Goal: Entertainment & Leisure: Consume media (video, audio)

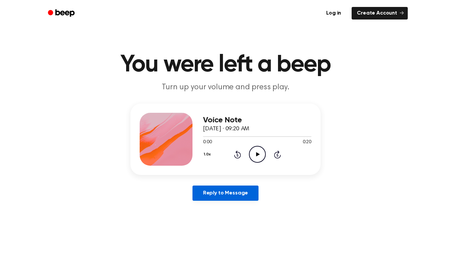
click at [248, 189] on link "Reply to Message" at bounding box center [225, 192] width 66 height 15
click at [259, 154] on icon at bounding box center [258, 154] width 4 height 4
click at [261, 164] on div "Voice Note [DATE] · 09:20 AM 0:00 0:20 Your browser does not support the [objec…" at bounding box center [257, 139] width 108 height 53
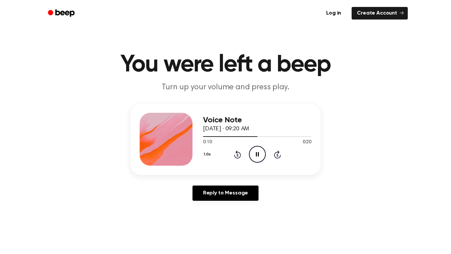
click at [267, 162] on div "1.0x Rewind 5 seconds Pause Audio Skip 5 seconds" at bounding box center [257, 154] width 108 height 17
click at [261, 159] on icon "Pause Audio" at bounding box center [257, 154] width 17 height 17
click at [238, 154] on icon "Rewind 5 seconds" at bounding box center [237, 154] width 7 height 9
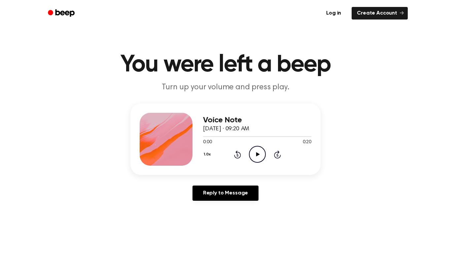
click at [238, 154] on icon "Rewind 5 seconds" at bounding box center [237, 154] width 7 height 9
click at [258, 155] on icon "Play Audio" at bounding box center [257, 154] width 17 height 17
click at [258, 157] on icon "Play Audio" at bounding box center [257, 154] width 17 height 17
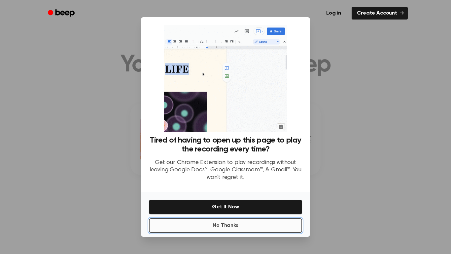
click at [249, 224] on button "No Thanks" at bounding box center [225, 225] width 153 height 15
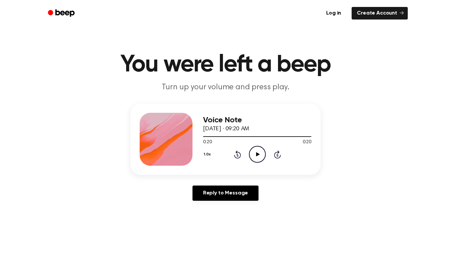
click at [256, 155] on icon "Play Audio" at bounding box center [257, 154] width 17 height 17
click at [256, 155] on icon "Pause Audio" at bounding box center [257, 154] width 17 height 17
click at [256, 155] on icon "Play Audio" at bounding box center [257, 154] width 17 height 17
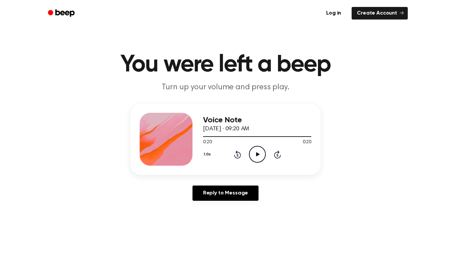
click at [256, 155] on icon "Play Audio" at bounding box center [257, 154] width 17 height 17
click at [256, 160] on icon "Play Audio" at bounding box center [257, 154] width 17 height 17
click at [239, 155] on icon "Rewind 5 seconds" at bounding box center [237, 154] width 7 height 9
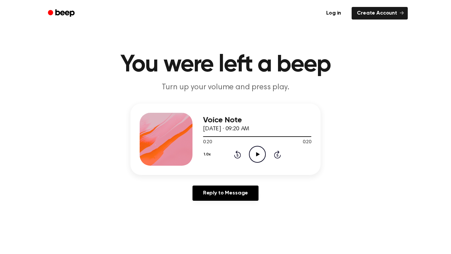
click at [260, 158] on icon "Play Audio" at bounding box center [257, 154] width 17 height 17
click at [236, 155] on icon at bounding box center [237, 155] width 2 height 3
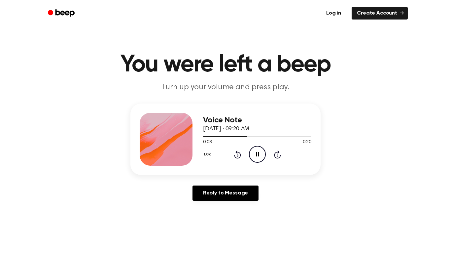
click at [236, 155] on icon at bounding box center [237, 155] width 2 height 3
click at [252, 157] on icon "Play Audio" at bounding box center [257, 154] width 17 height 17
click at [236, 154] on icon "Rewind 5 seconds" at bounding box center [237, 154] width 7 height 9
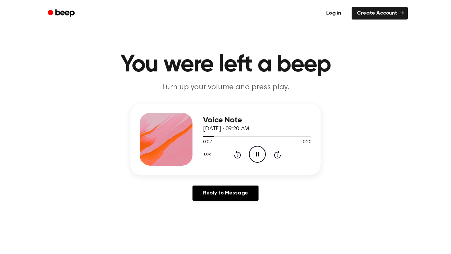
click at [236, 154] on icon "Rewind 5 seconds" at bounding box center [237, 154] width 7 height 9
click at [261, 158] on icon "Play Audio" at bounding box center [257, 154] width 17 height 17
click at [236, 156] on icon "Rewind 5 seconds" at bounding box center [237, 154] width 7 height 9
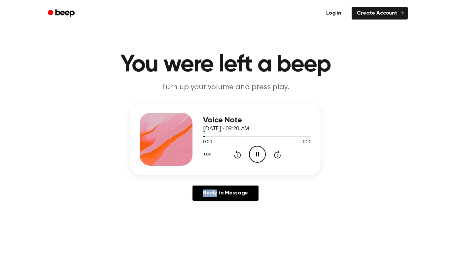
click at [236, 156] on icon "Rewind 5 seconds" at bounding box center [237, 154] width 7 height 9
click at [253, 152] on icon "Play Audio" at bounding box center [257, 154] width 17 height 17
click at [240, 157] on icon "Rewind 5 seconds" at bounding box center [237, 154] width 7 height 9
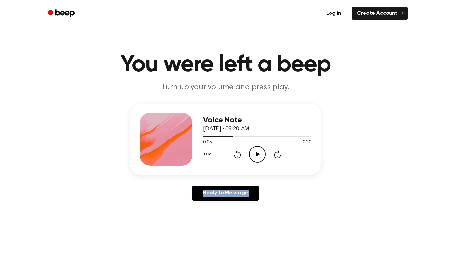
click at [240, 157] on icon "Rewind 5 seconds" at bounding box center [237, 154] width 7 height 9
click at [259, 157] on icon "Play Audio" at bounding box center [257, 154] width 17 height 17
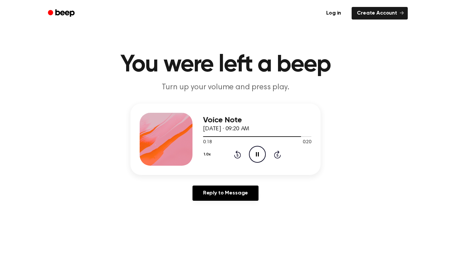
click at [259, 157] on icon "Pause Audio" at bounding box center [257, 154] width 17 height 17
click at [236, 154] on icon "Rewind 5 seconds" at bounding box center [237, 154] width 7 height 9
click at [236, 155] on icon "Rewind 5 seconds" at bounding box center [237, 154] width 7 height 9
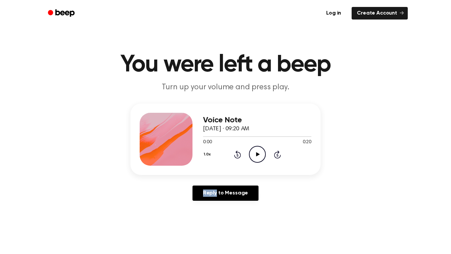
click at [255, 156] on icon "Play Audio" at bounding box center [257, 154] width 17 height 17
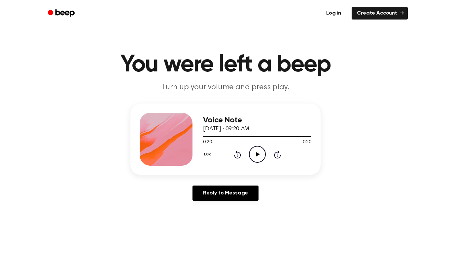
click at [255, 156] on icon "Play Audio" at bounding box center [257, 154] width 17 height 17
click at [236, 156] on icon "Rewind 5 seconds" at bounding box center [237, 154] width 7 height 9
click at [260, 154] on icon "Play Audio" at bounding box center [257, 154] width 17 height 17
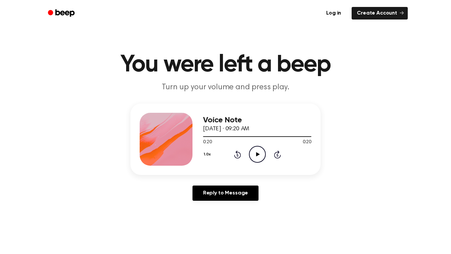
click at [260, 154] on icon "Play Audio" at bounding box center [257, 154] width 17 height 17
